Goal: Browse casually: Explore the website without a specific task or goal

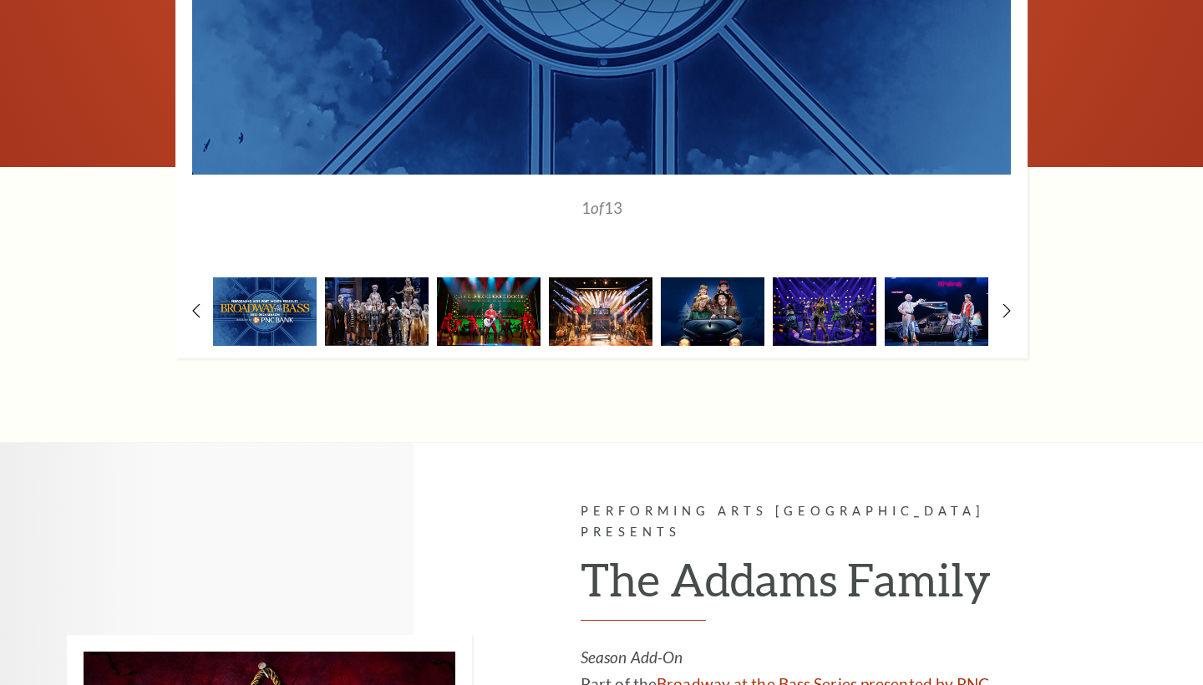
scroll to position [1469, 0]
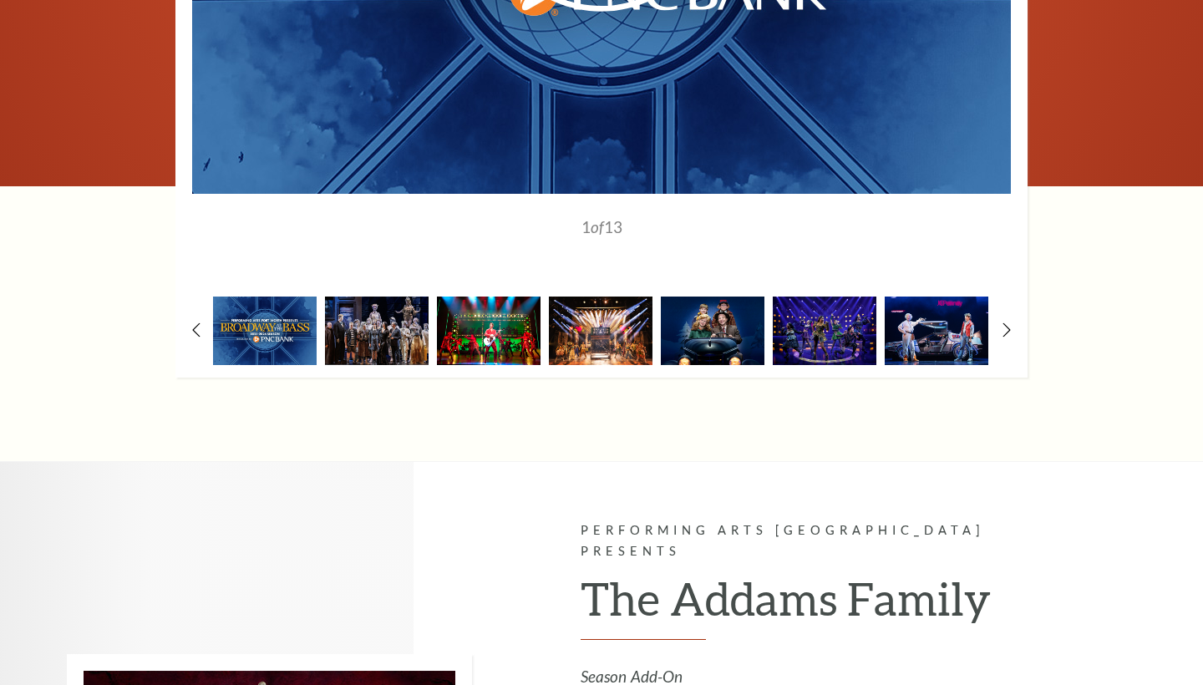
click at [518, 328] on img at bounding box center [489, 331] width 104 height 68
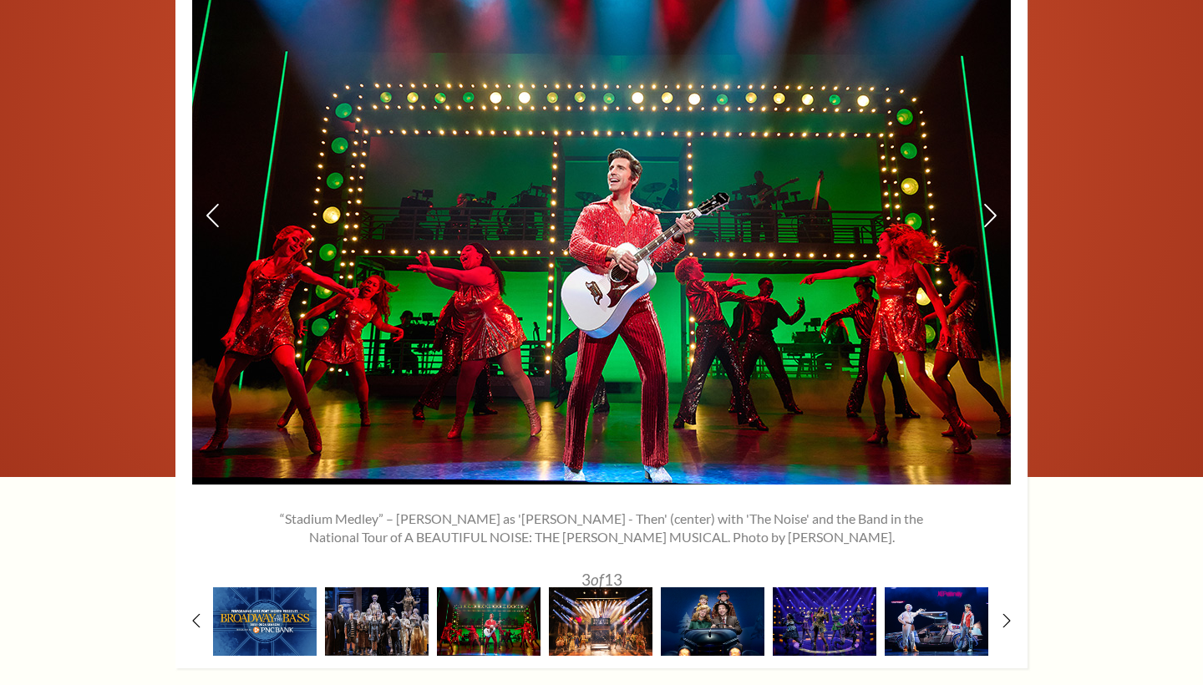
scroll to position [1198, 0]
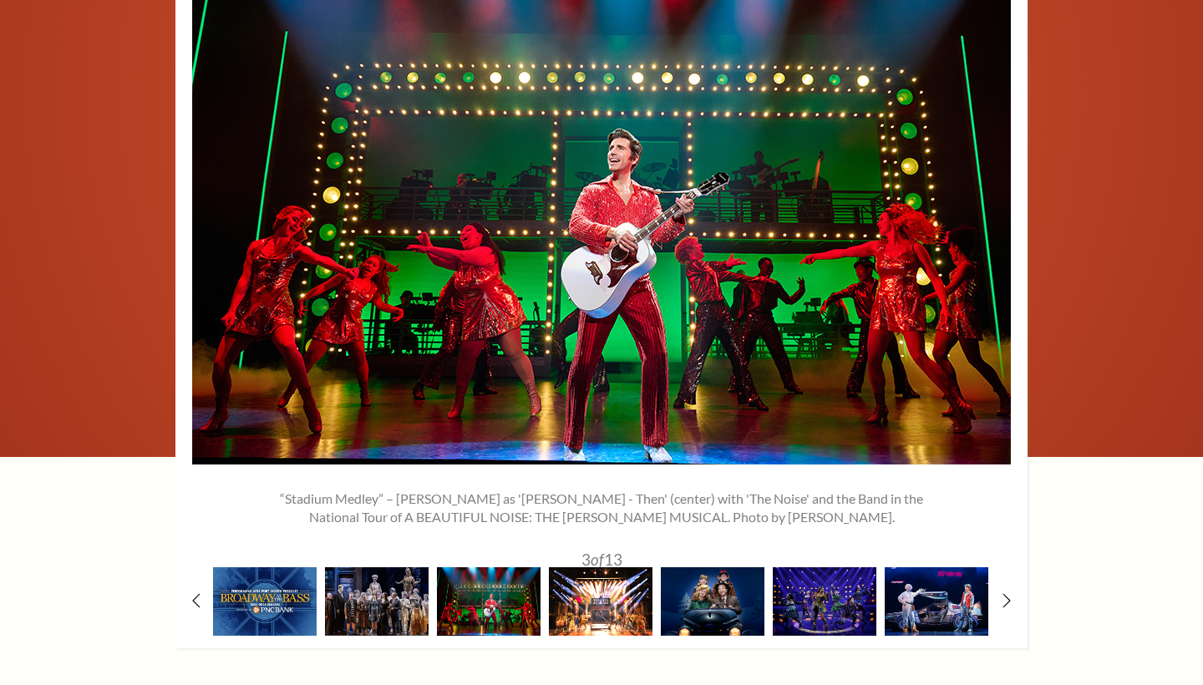
click at [629, 583] on img at bounding box center [601, 601] width 104 height 68
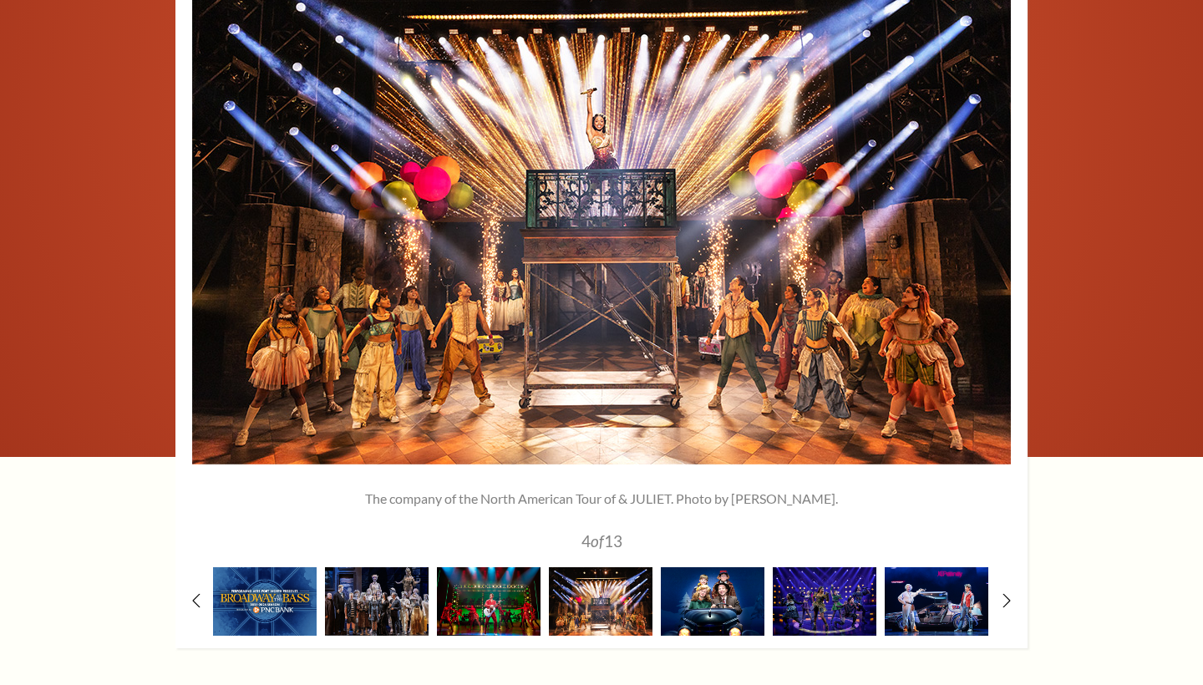
click at [712, 592] on img at bounding box center [713, 601] width 104 height 68
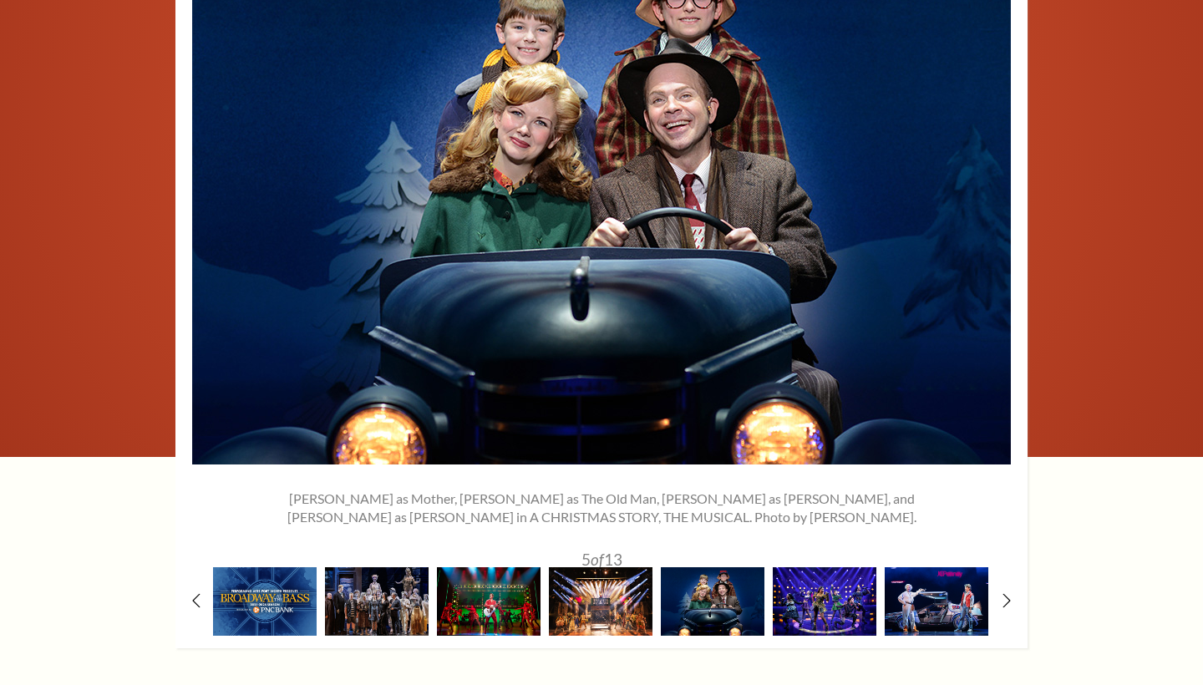
click at [825, 577] on img at bounding box center [825, 601] width 104 height 68
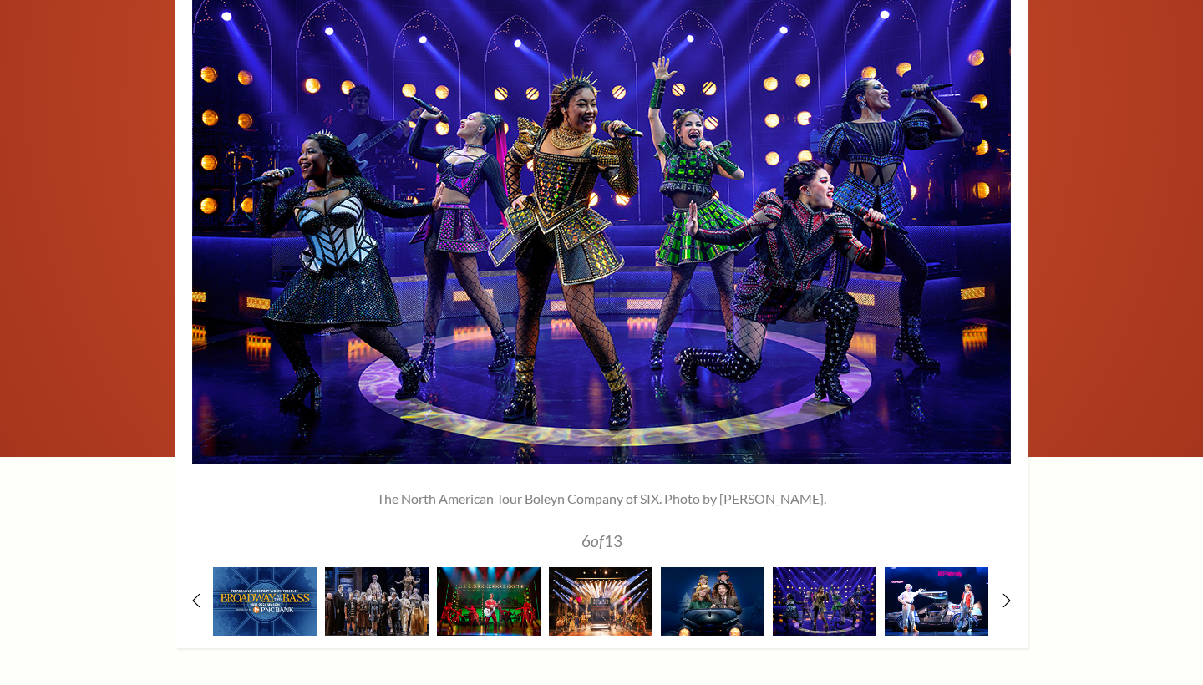
click at [943, 582] on img at bounding box center [937, 601] width 104 height 68
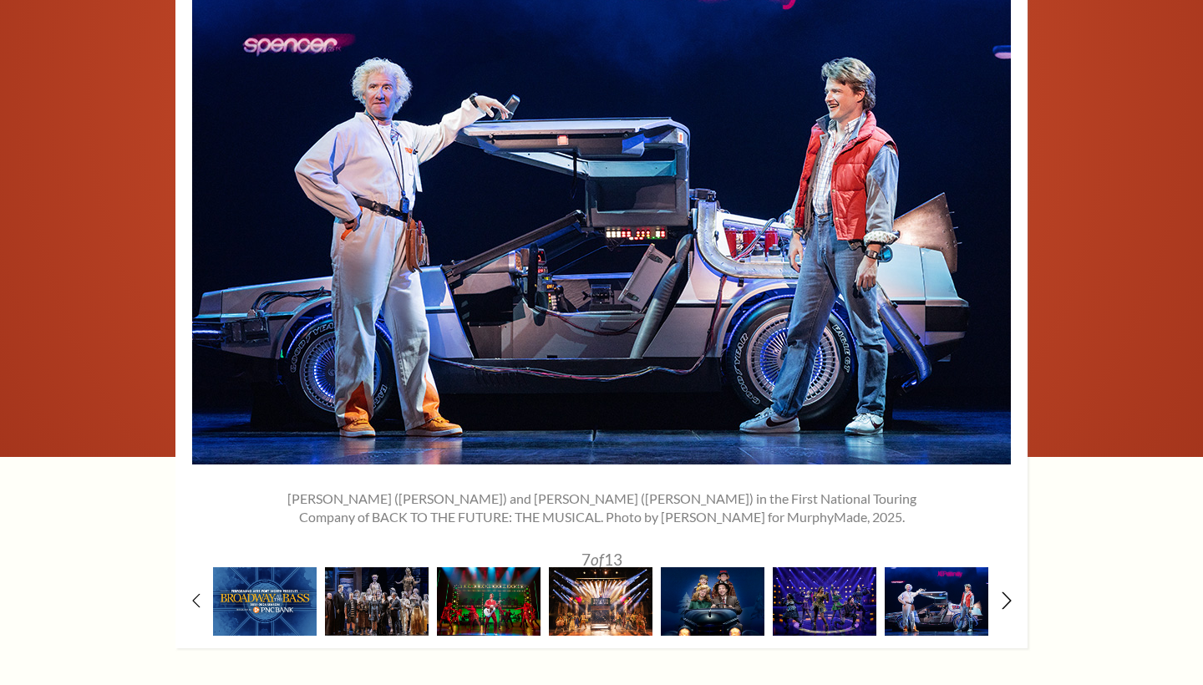
click at [1008, 592] on icon at bounding box center [1007, 601] width 11 height 18
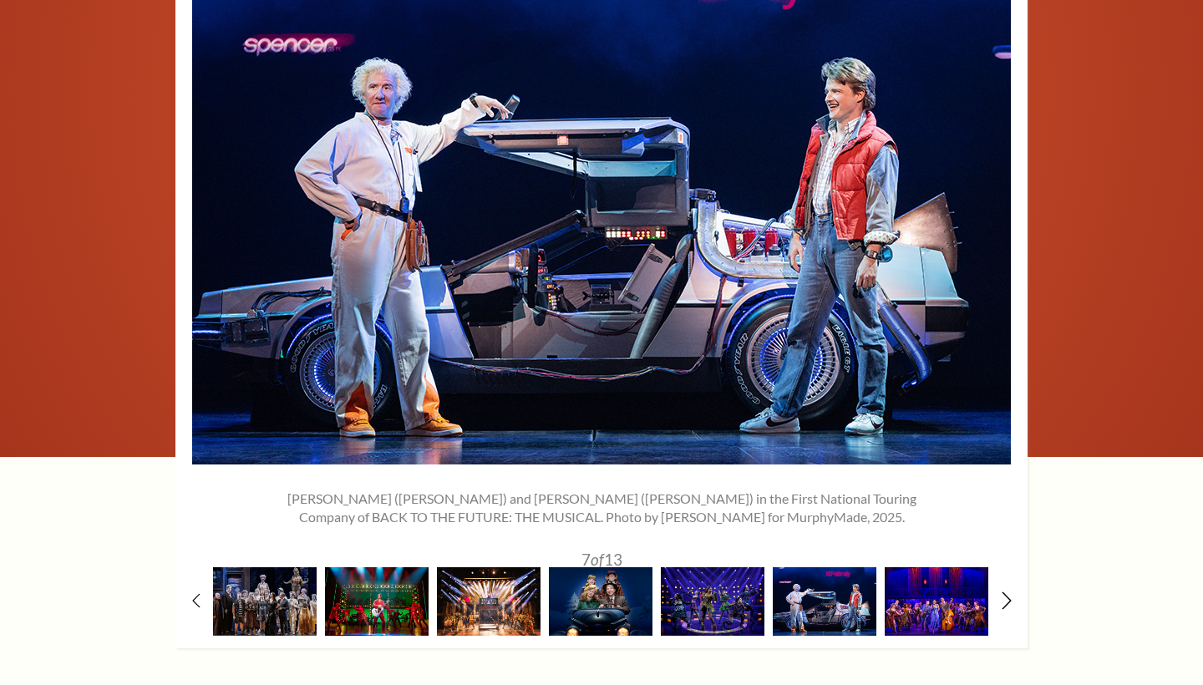
click at [1008, 592] on icon at bounding box center [1007, 601] width 11 height 18
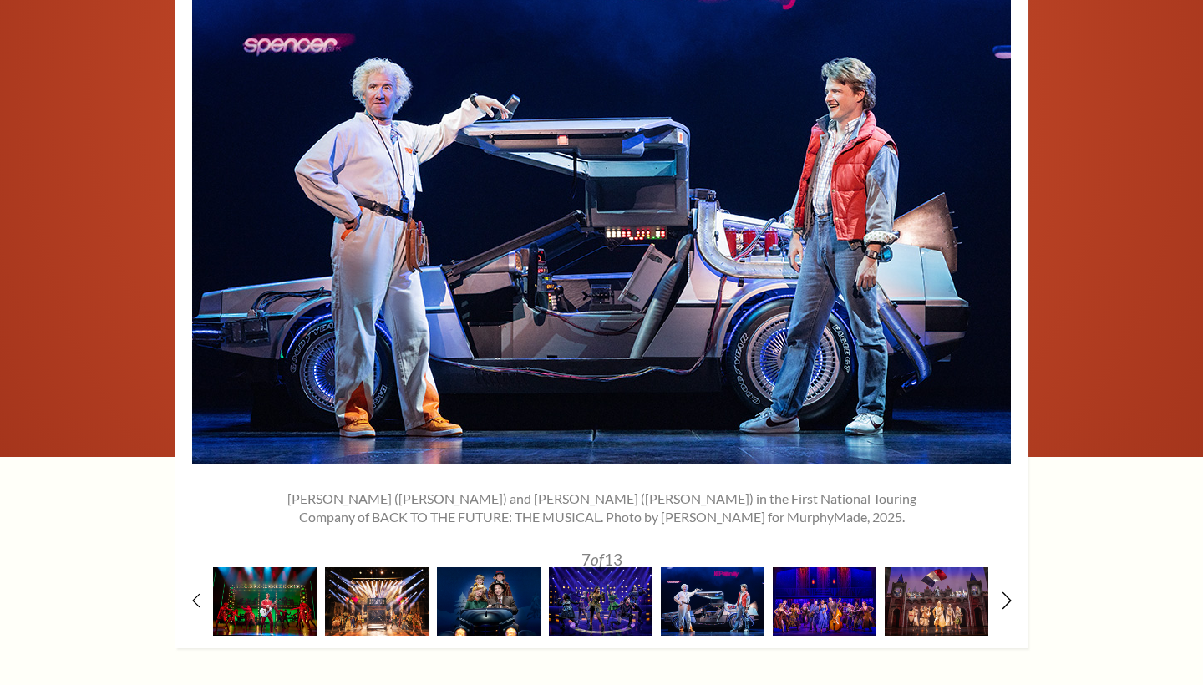
click at [1008, 592] on icon at bounding box center [1007, 601] width 11 height 18
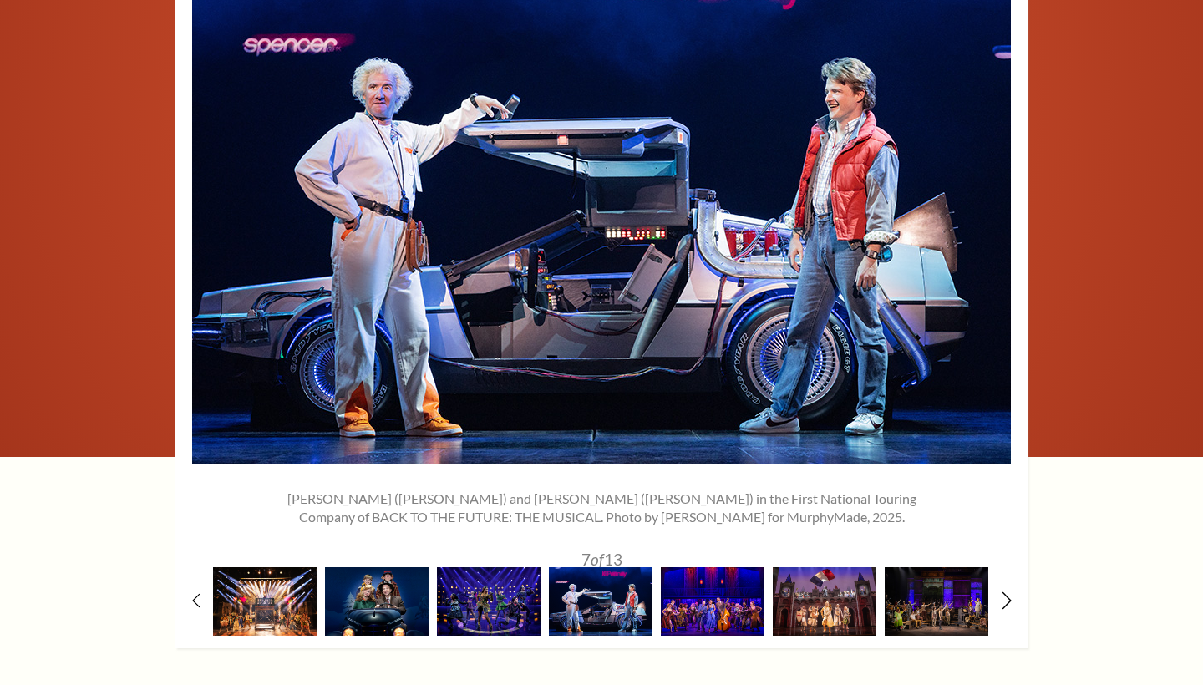
click at [1008, 592] on icon at bounding box center [1007, 601] width 11 height 18
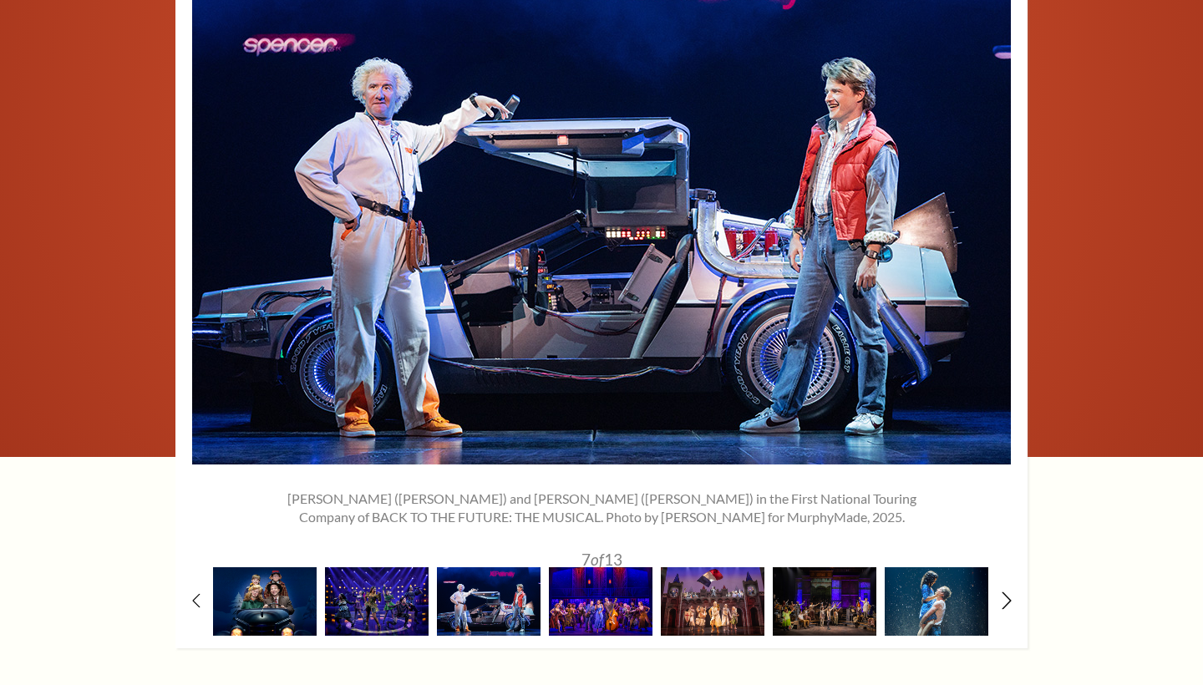
click at [1008, 592] on icon at bounding box center [1007, 601] width 11 height 18
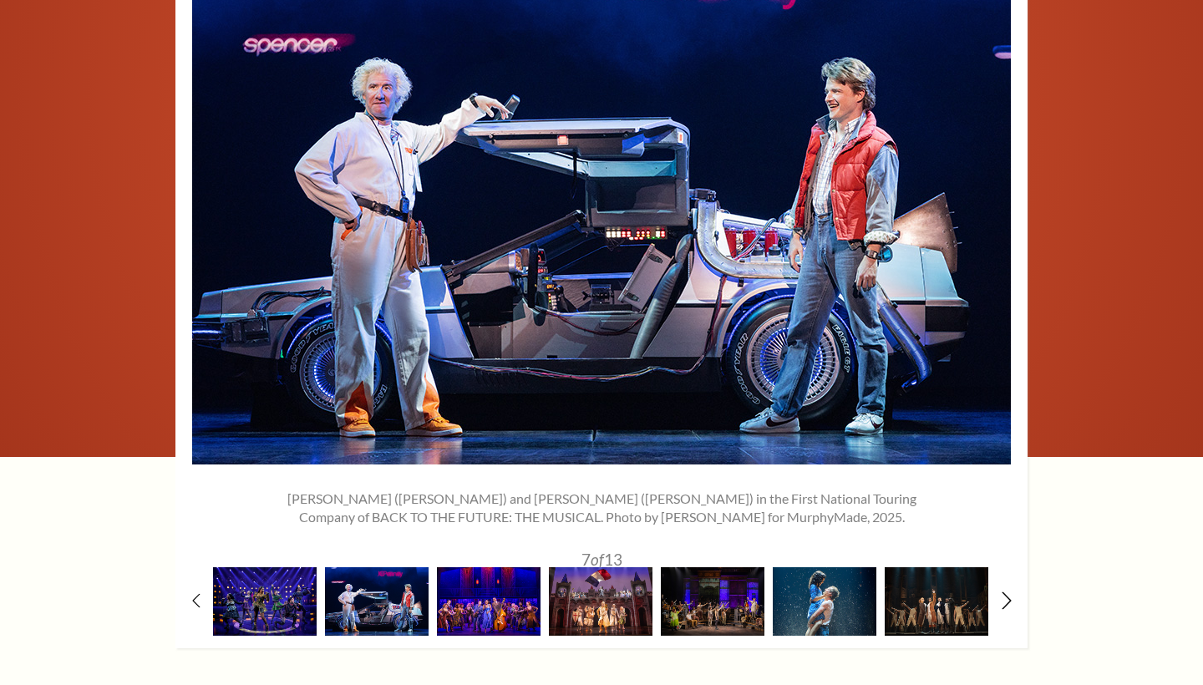
click at [1008, 592] on icon at bounding box center [1007, 601] width 11 height 18
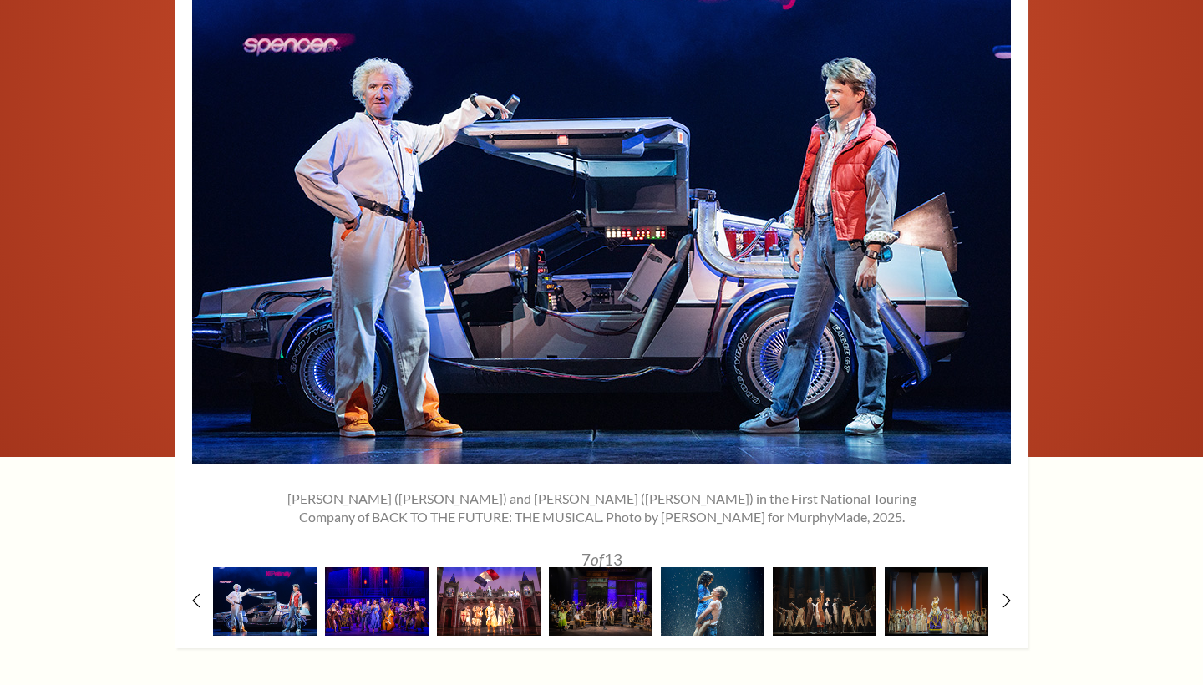
click at [527, 595] on img at bounding box center [489, 601] width 104 height 68
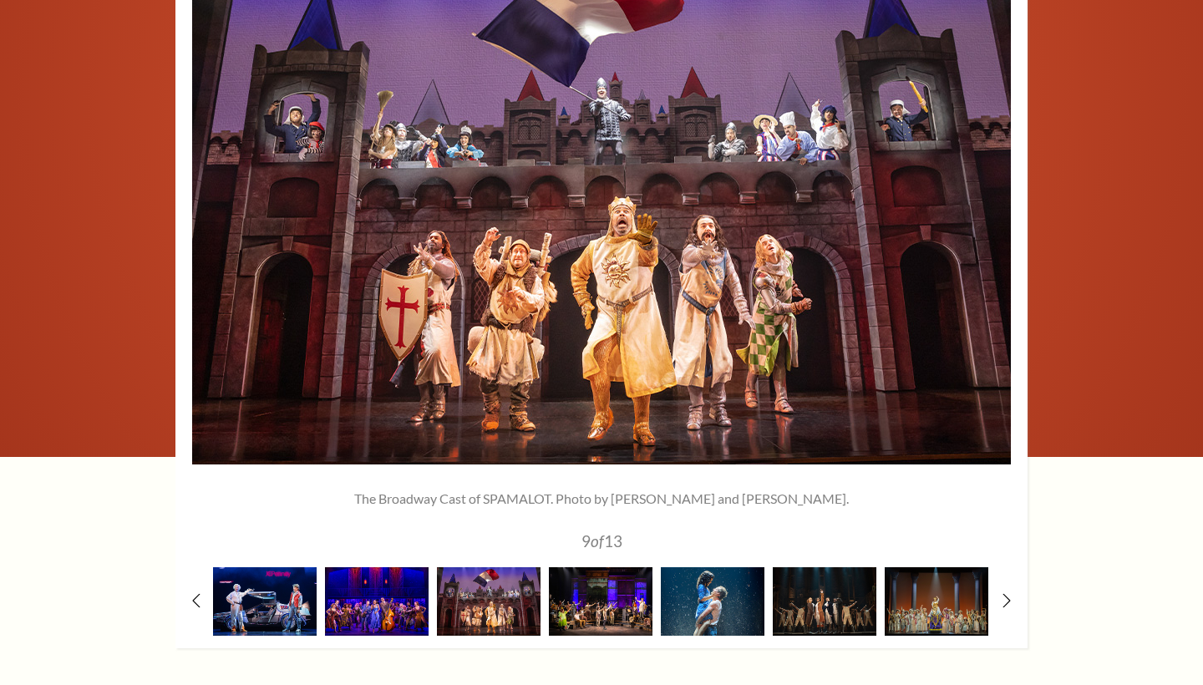
click at [608, 594] on img at bounding box center [601, 601] width 104 height 68
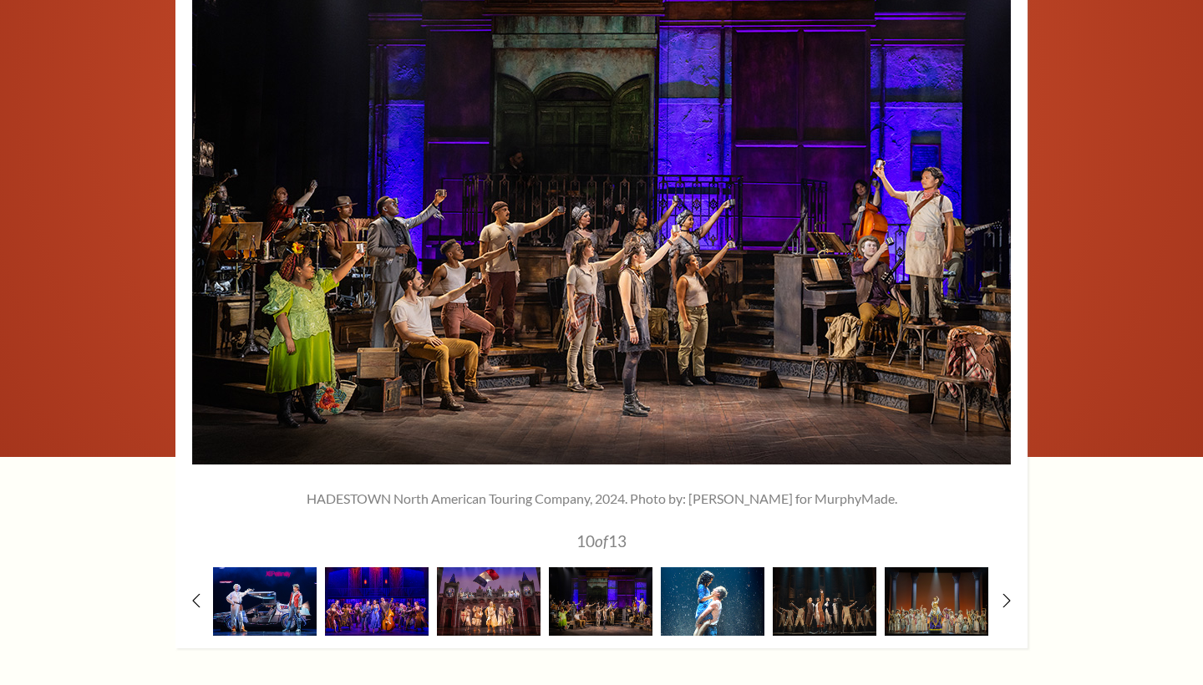
click at [720, 601] on img at bounding box center [713, 601] width 104 height 68
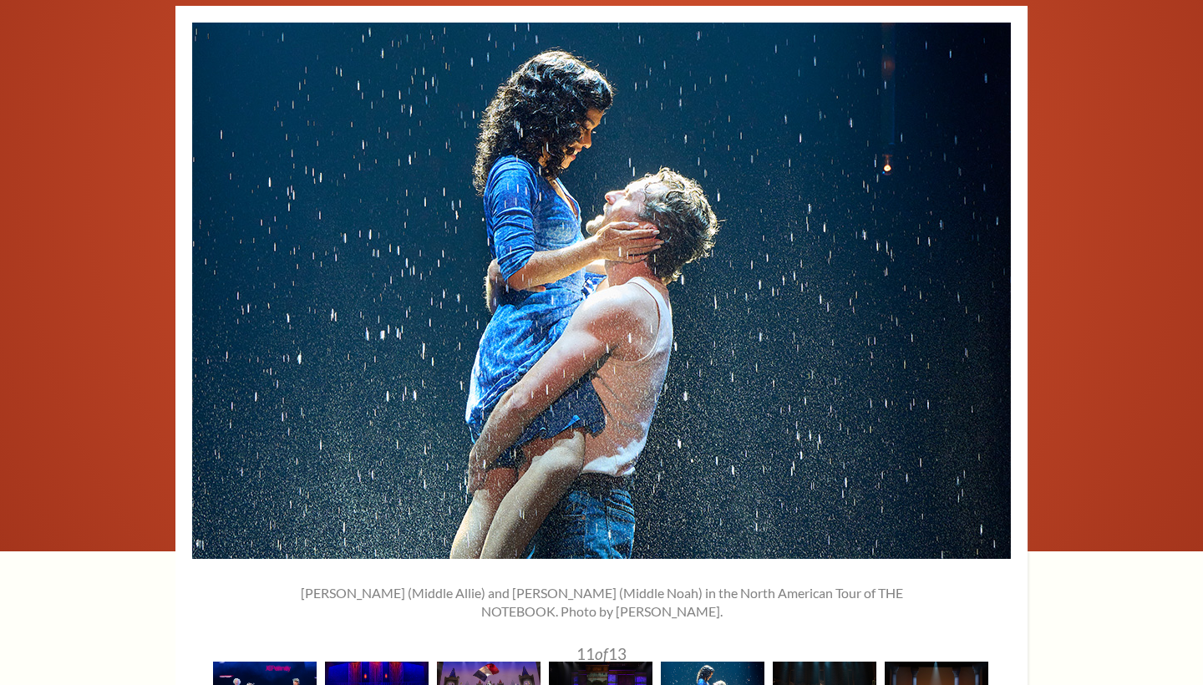
scroll to position [982, 0]
